Goal: Information Seeking & Learning: Learn about a topic

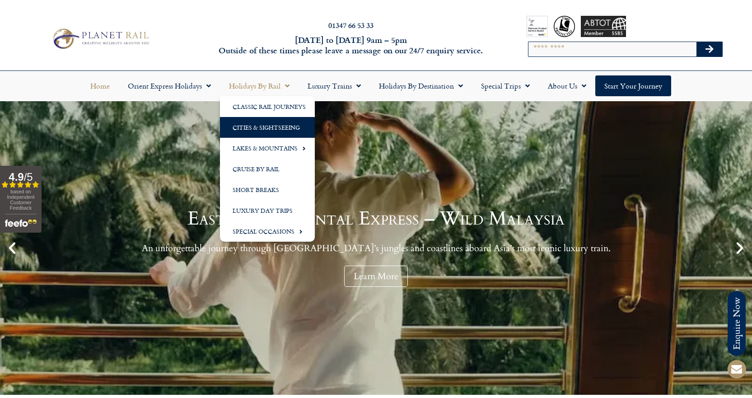
click at [264, 131] on link "Cities & Sightseeing" at bounding box center [267, 127] width 95 height 21
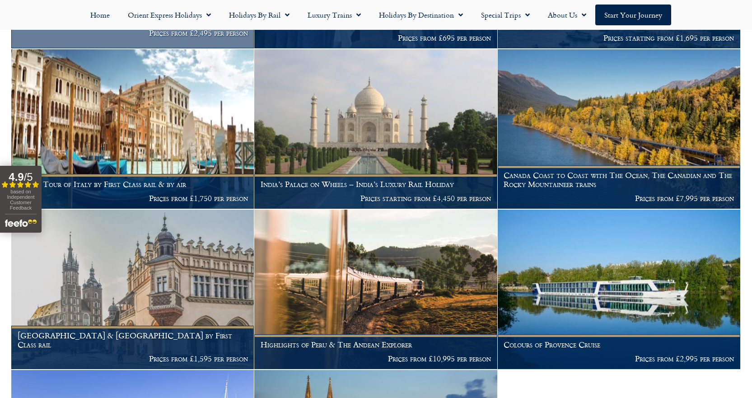
scroll to position [2034, 0]
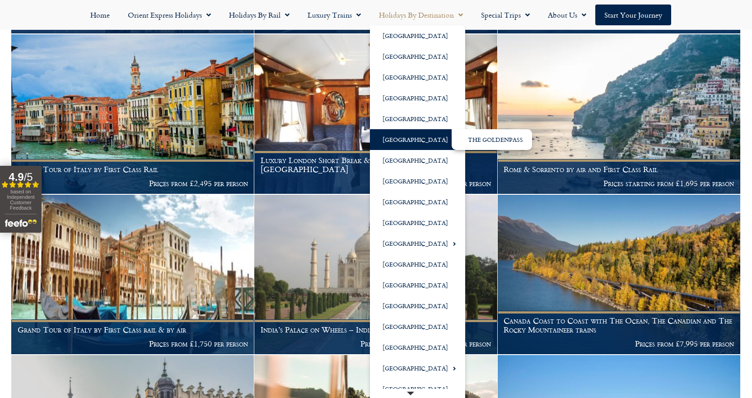
click at [392, 141] on link "[GEOGRAPHIC_DATA]" at bounding box center [417, 139] width 95 height 21
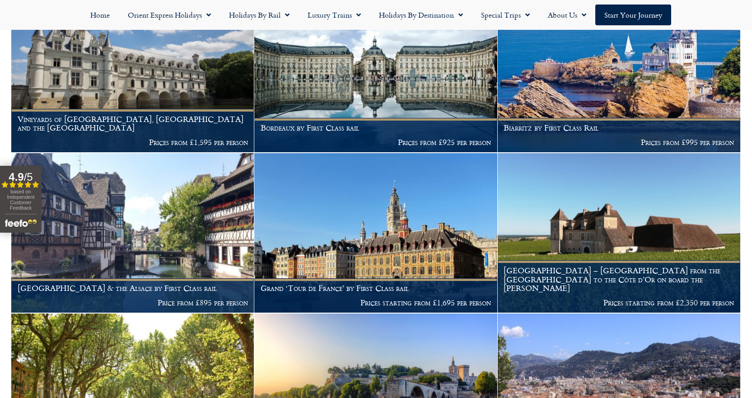
scroll to position [969, 0]
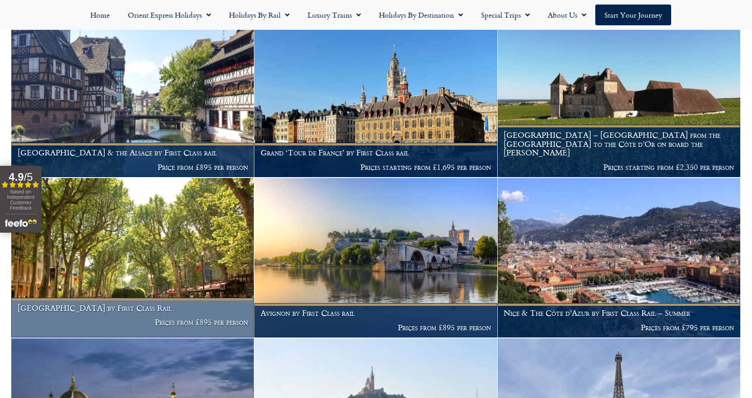
click at [138, 273] on img at bounding box center [132, 258] width 243 height 160
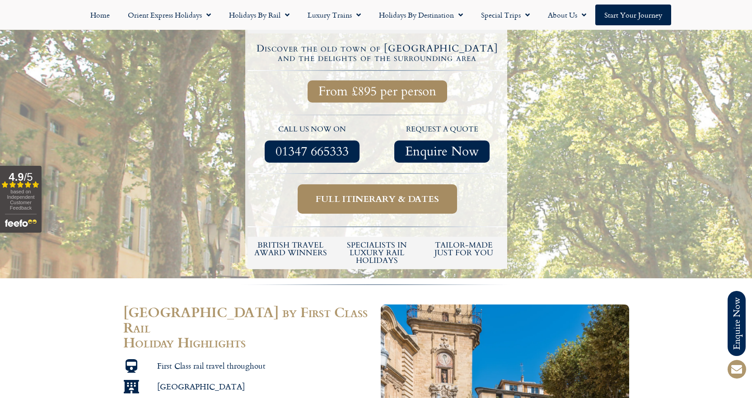
scroll to position [271, 0]
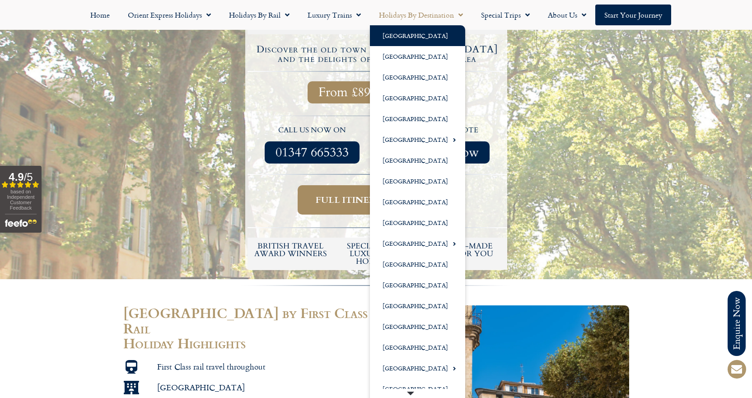
click at [406, 38] on link "[GEOGRAPHIC_DATA]" at bounding box center [417, 35] width 95 height 21
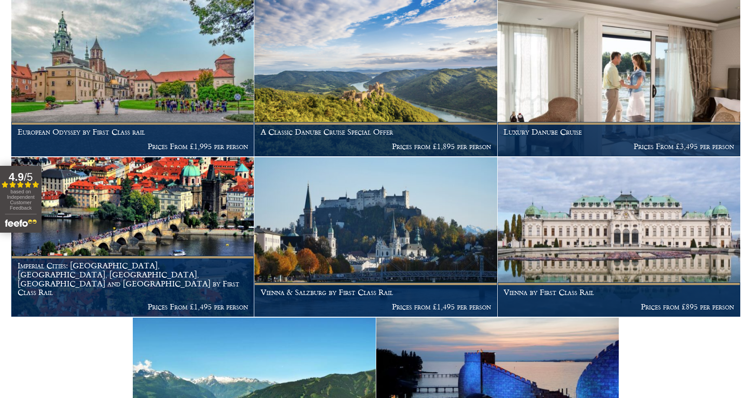
scroll to position [226, 0]
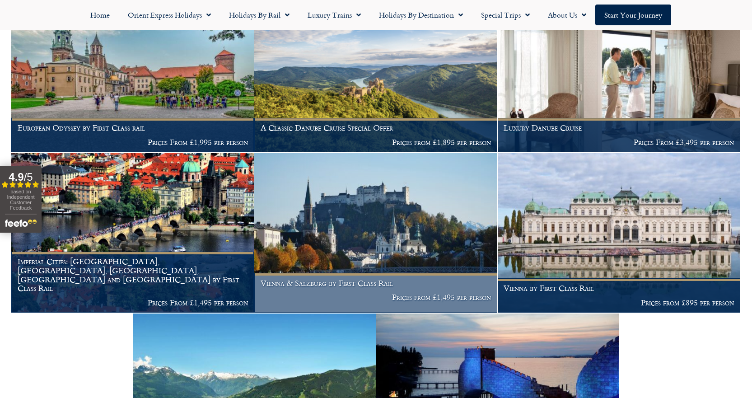
click at [391, 245] on img at bounding box center [375, 233] width 243 height 160
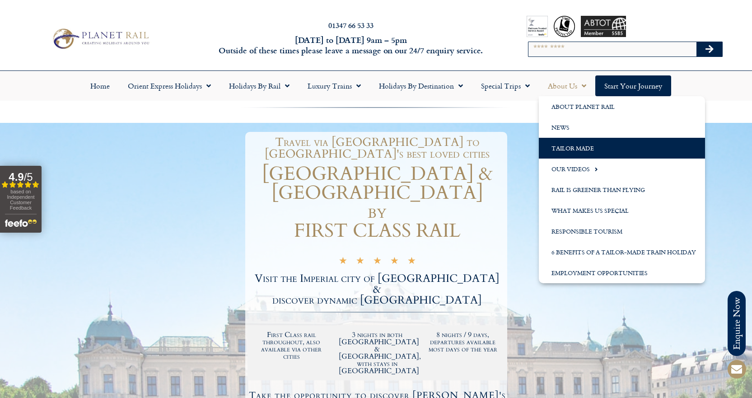
click at [571, 152] on link "Tailor Made" at bounding box center [622, 148] width 166 height 21
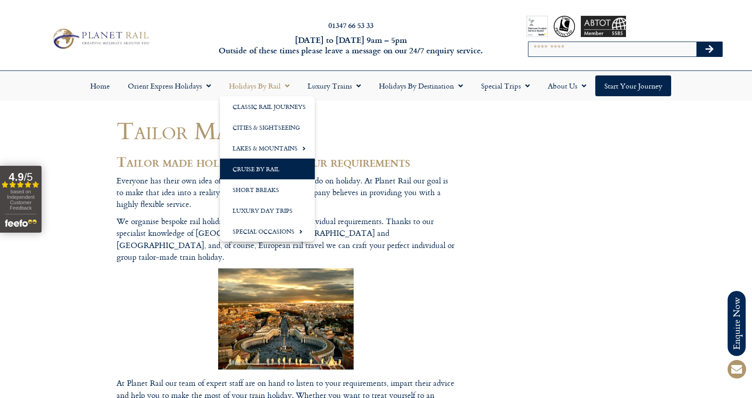
click at [264, 169] on link "Cruise by Rail" at bounding box center [267, 169] width 95 height 21
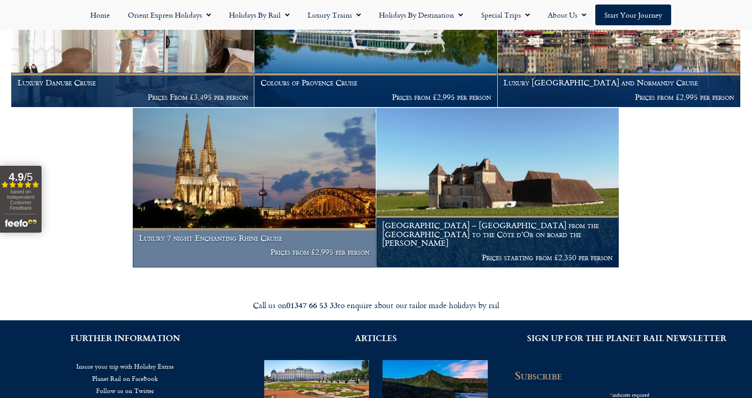
scroll to position [497, 0]
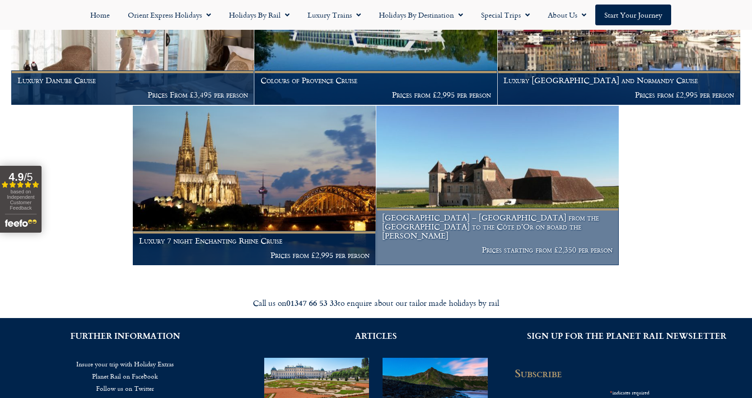
click at [459, 206] on img at bounding box center [497, 186] width 243 height 160
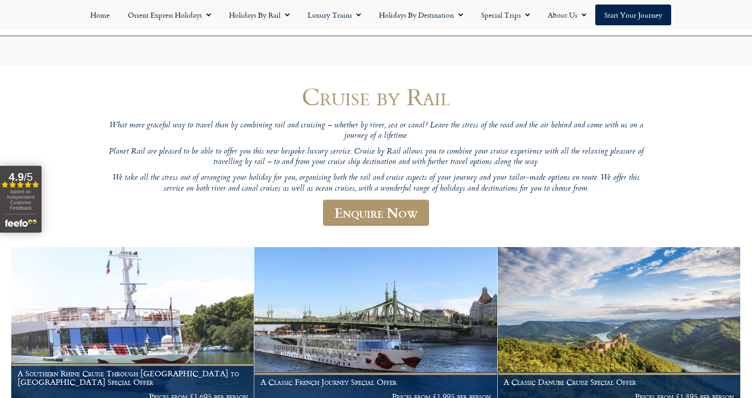
scroll to position [90, 0]
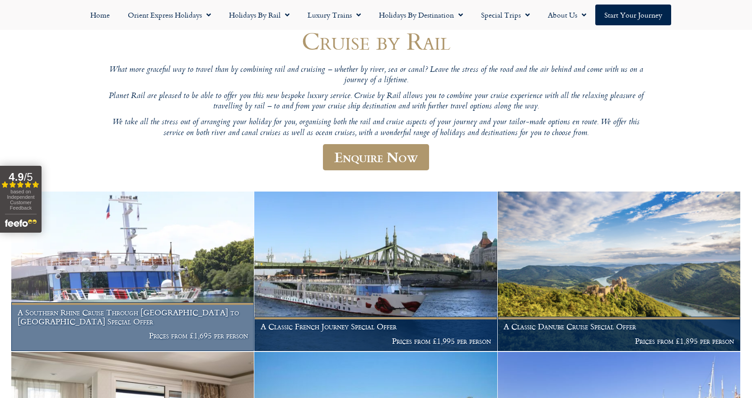
click at [99, 287] on img at bounding box center [132, 272] width 243 height 160
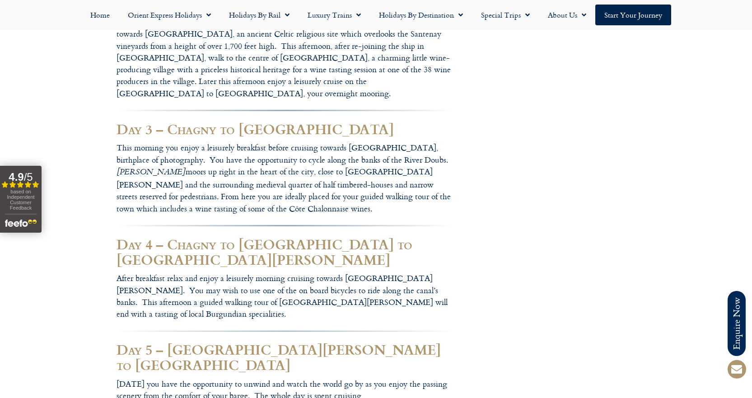
scroll to position [1039, 0]
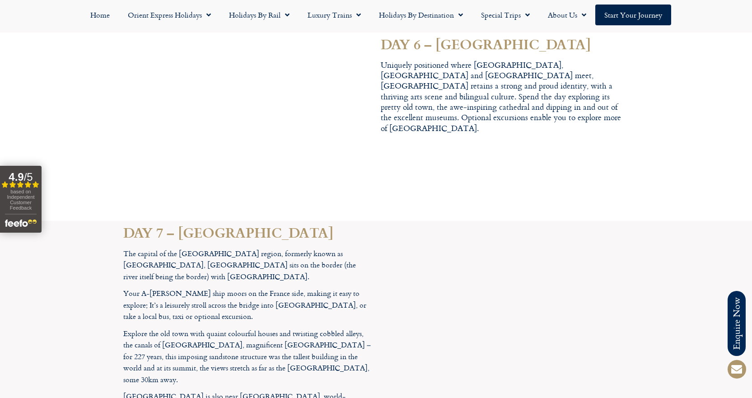
scroll to position [2395, 0]
